Goal: Task Accomplishment & Management: Use online tool/utility

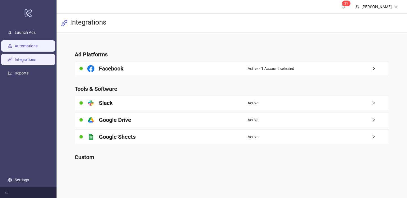
click at [31, 46] on link "Automations" at bounding box center [26, 46] width 23 height 5
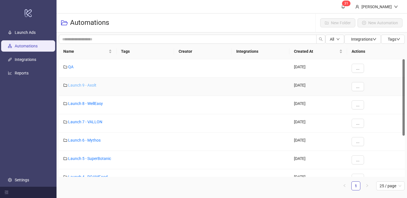
click at [86, 84] on link "Launch 9 - Axolt" at bounding box center [82, 85] width 28 height 5
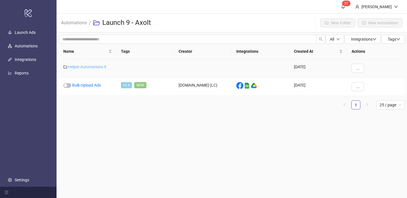
click at [87, 66] on link "Helper Automations 9" at bounding box center [87, 67] width 38 height 5
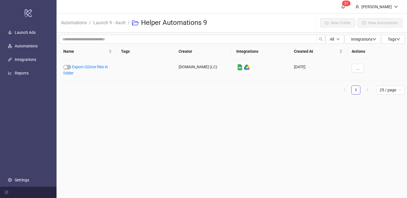
click at [87, 66] on link "Export GDrive files in folder" at bounding box center [85, 70] width 45 height 11
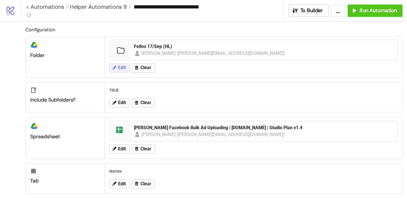
click at [117, 69] on button "Edit" at bounding box center [119, 68] width 20 height 9
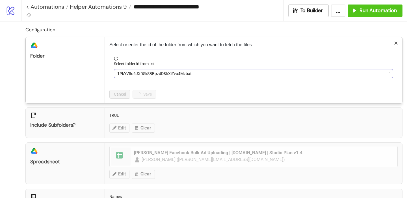
click at [123, 71] on span "1PkYV8o6JXDSkSBBpzdD8hXiZvu4Mzbat" at bounding box center [253, 74] width 272 height 8
click at [125, 76] on span "Fellos 17/Sep (HL)" at bounding box center [253, 74] width 272 height 8
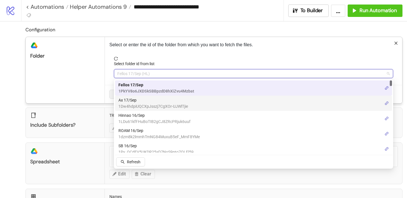
click at [127, 102] on span "Ax 17/Sep" at bounding box center [153, 100] width 70 height 6
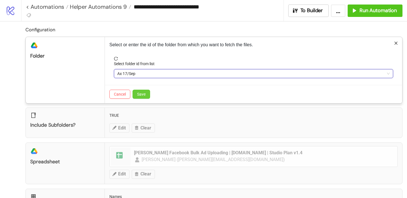
click at [139, 97] on span "Save" at bounding box center [141, 94] width 8 height 5
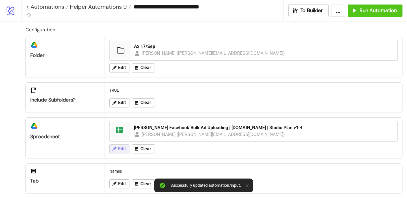
click at [127, 147] on button "Edit" at bounding box center [119, 149] width 20 height 9
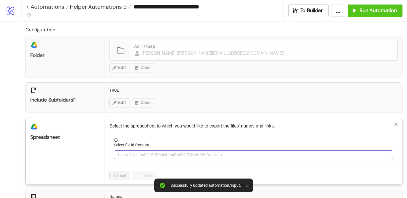
click at [133, 152] on span "1sLkAfQNzLbaF0CEKP6qHUm4P66BOTLKMV88VDuaHjJo" at bounding box center [253, 155] width 272 height 8
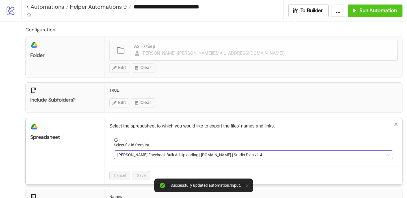
click at [133, 155] on span "[PERSON_NAME] Facebook Bulk Ad Uploading | [DOMAIN_NAME] | Studio Plan v1.4" at bounding box center [253, 155] width 272 height 8
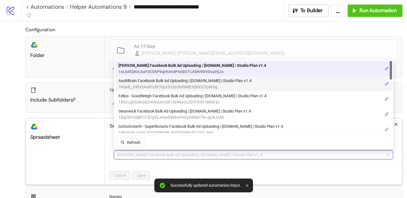
click at [143, 86] on span "1KdaB_JrRhQAa0CcBr7qyz3cQdJkdSME3qIbEEZQ6Esg" at bounding box center [184, 87] width 133 height 6
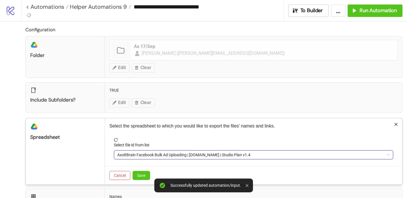
click at [141, 170] on div "Cancel Save" at bounding box center [253, 175] width 297 height 18
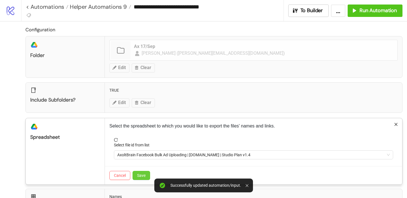
click at [140, 177] on span "Save" at bounding box center [141, 175] width 8 height 5
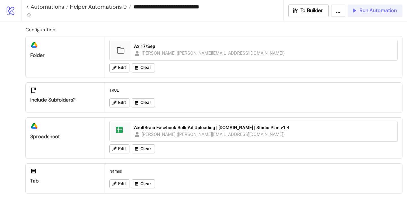
click at [366, 10] on span "Run Automation" at bounding box center [377, 10] width 37 height 6
